Goal: Transaction & Acquisition: Purchase product/service

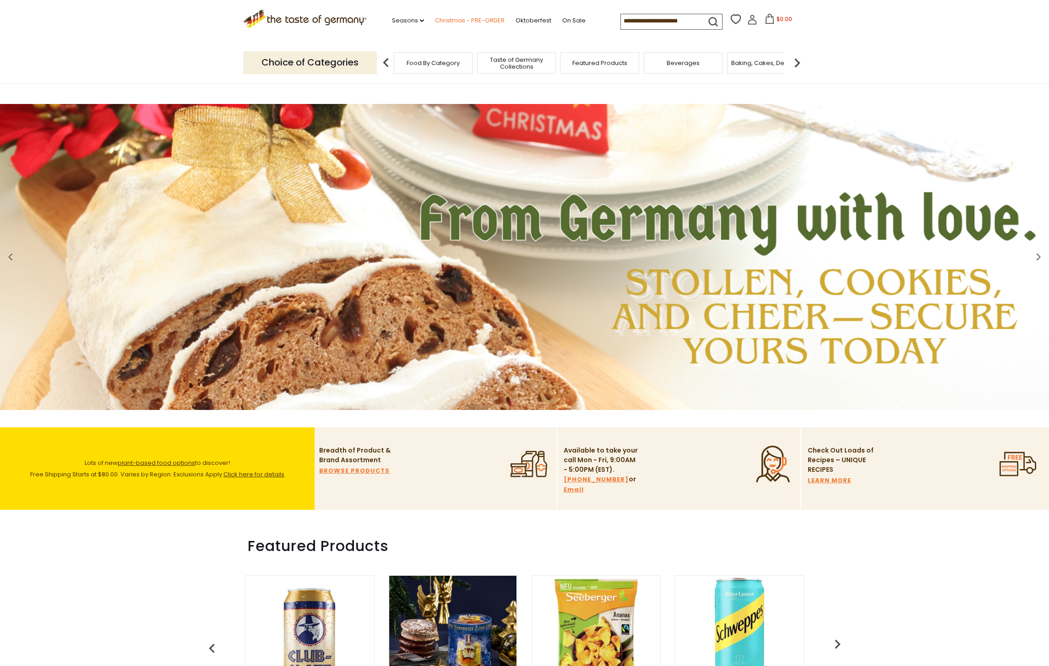
click at [463, 16] on link "Christmas - PRE-ORDER" at bounding box center [470, 21] width 70 height 10
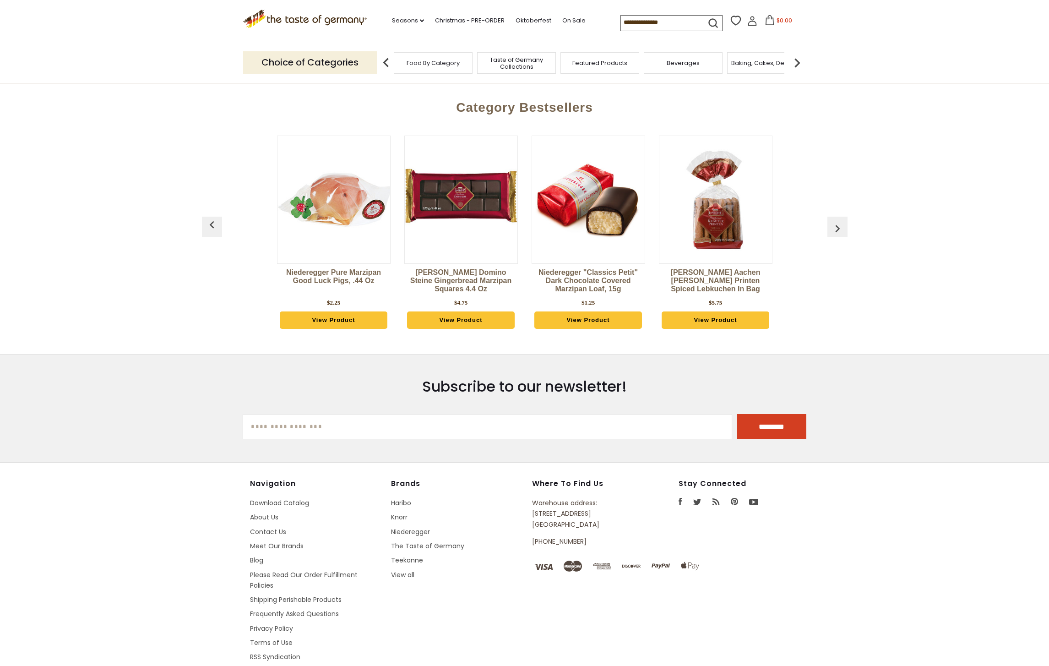
scroll to position [509, 0]
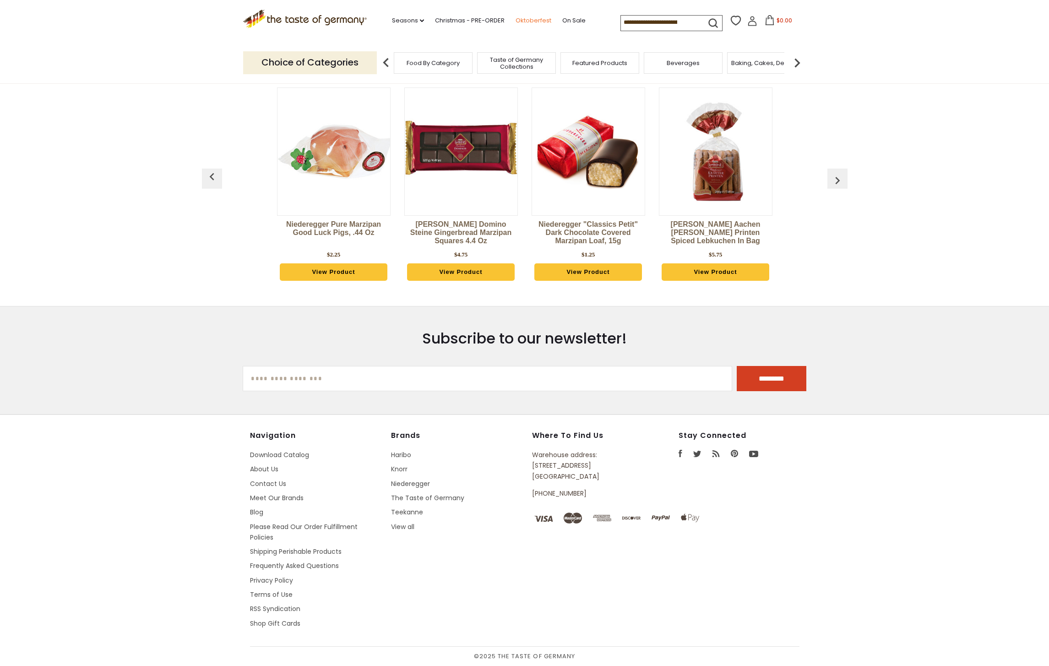
click at [532, 19] on link "Oktoberfest" at bounding box center [534, 21] width 36 height 10
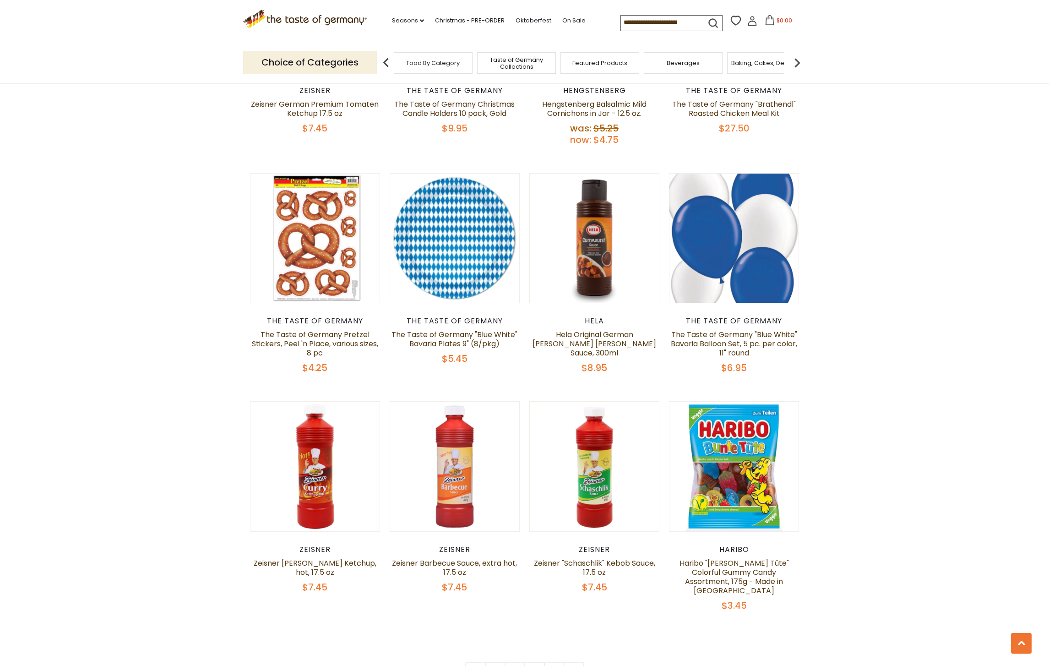
scroll to position [2028, 0]
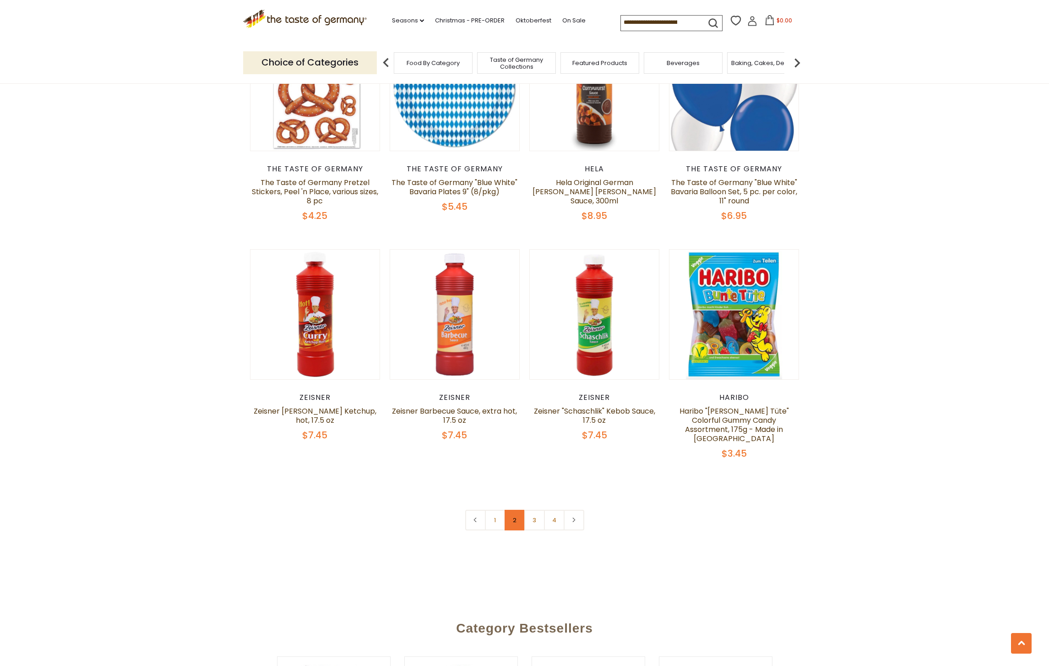
click at [518, 510] on link "2" at bounding box center [515, 520] width 21 height 21
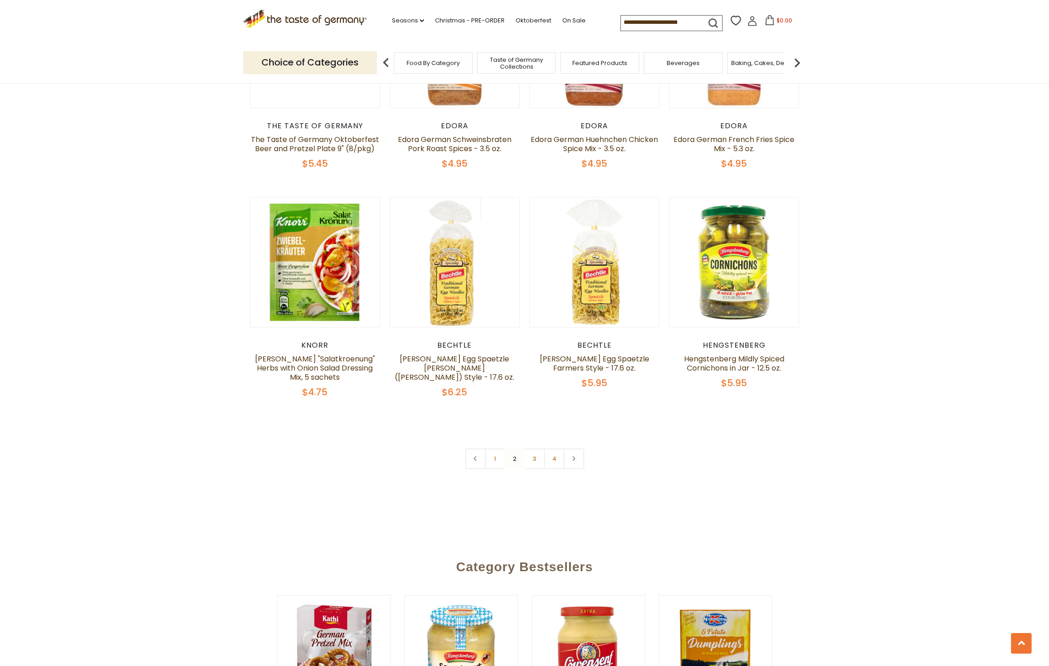
scroll to position [2120, 0]
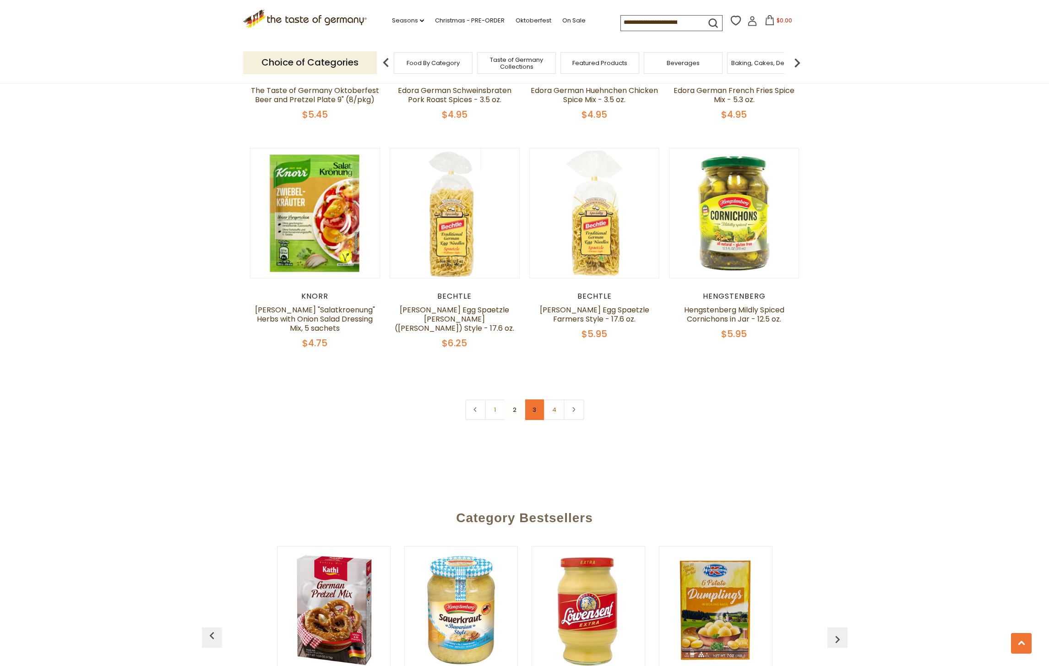
click at [536, 400] on link "3" at bounding box center [534, 409] width 21 height 21
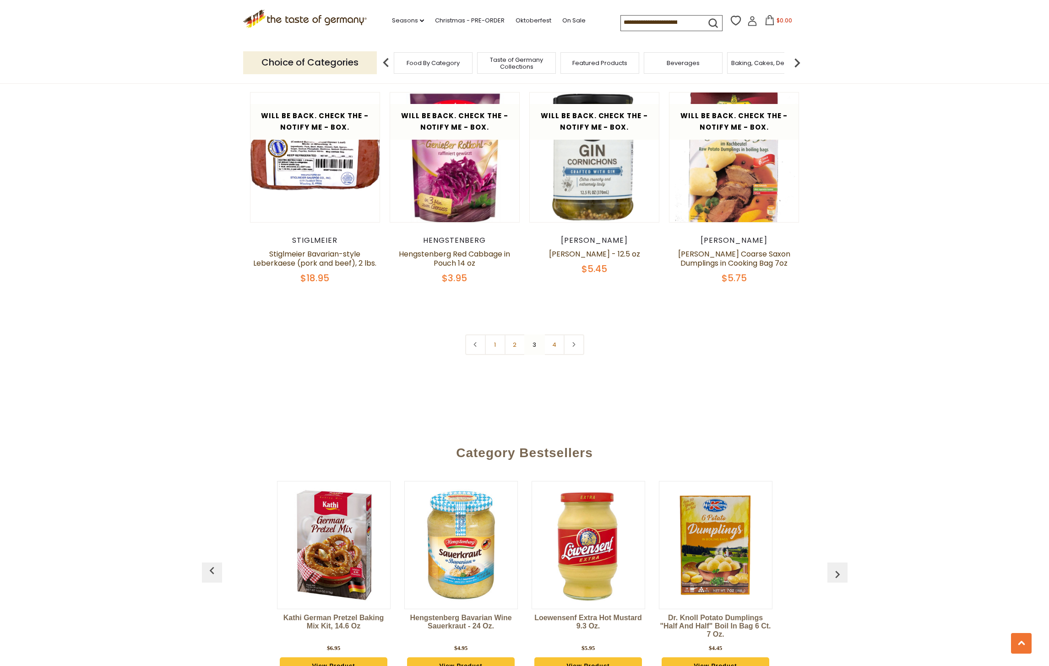
scroll to position [2144, 0]
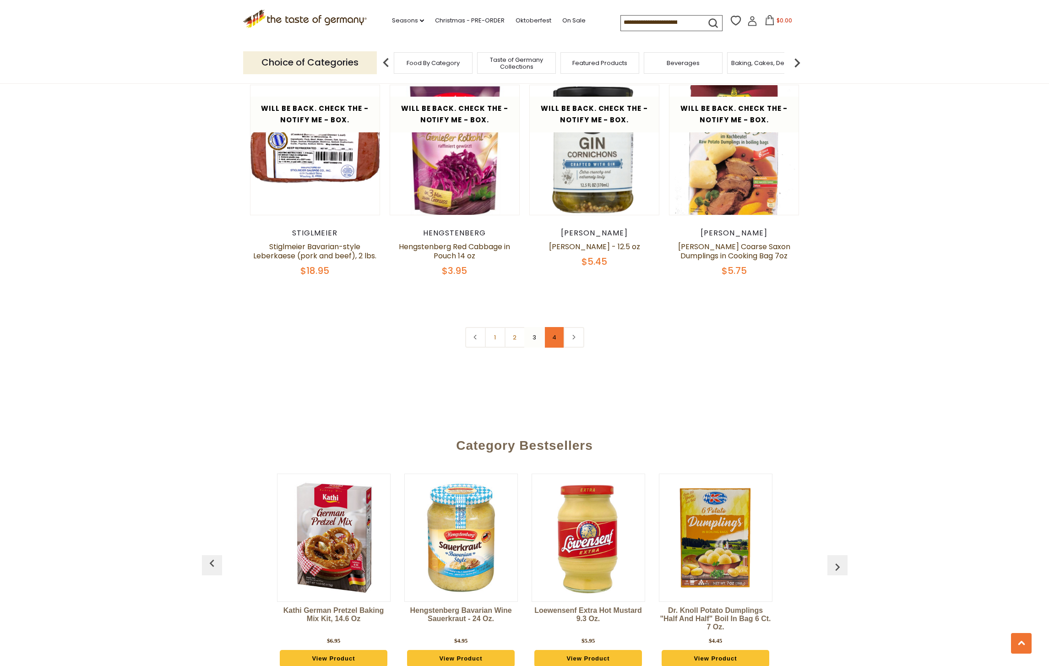
click at [556, 339] on link "4" at bounding box center [554, 337] width 21 height 21
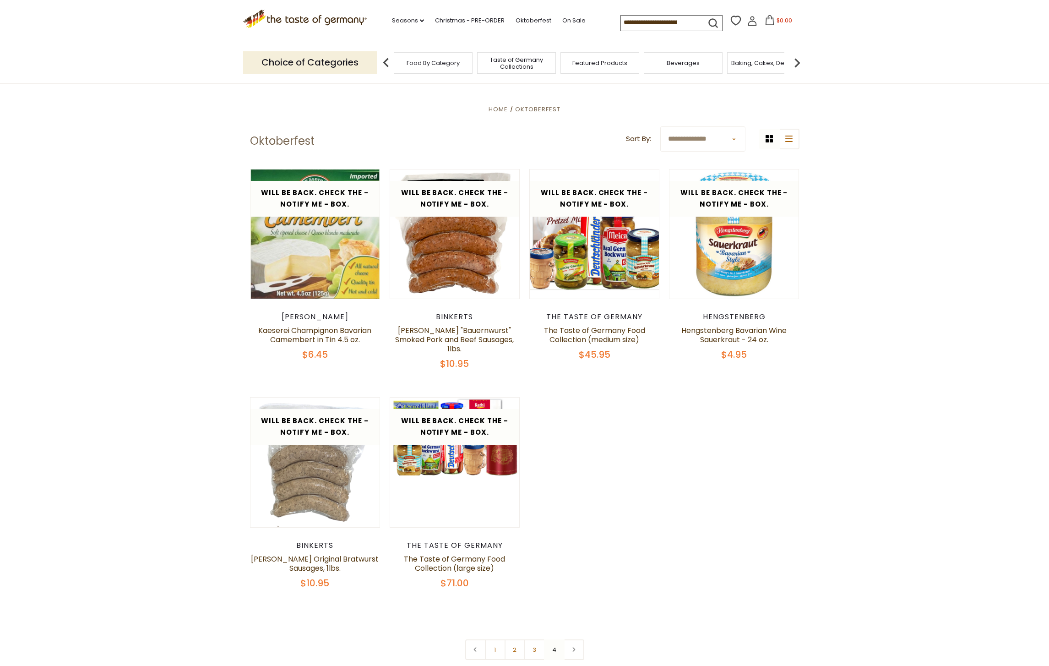
scroll to position [279, 0]
click at [908, 54] on header "Free Shipping Starts at $80.00. Varies by Region. Exclusions Apply. Click here …" at bounding box center [524, 42] width 1049 height 84
